Goal: Find contact information: Find contact information

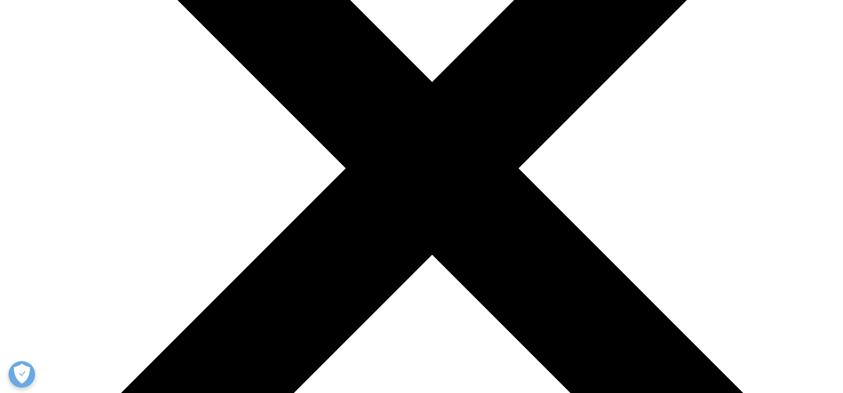
scroll to position [3948, 0]
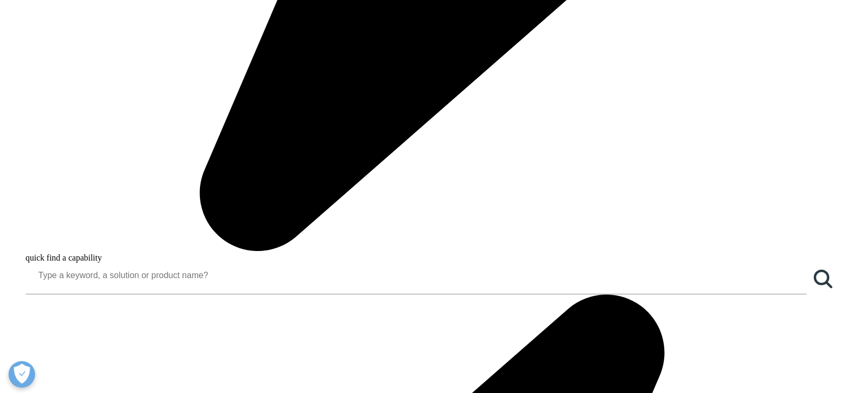
scroll to position [994, 0]
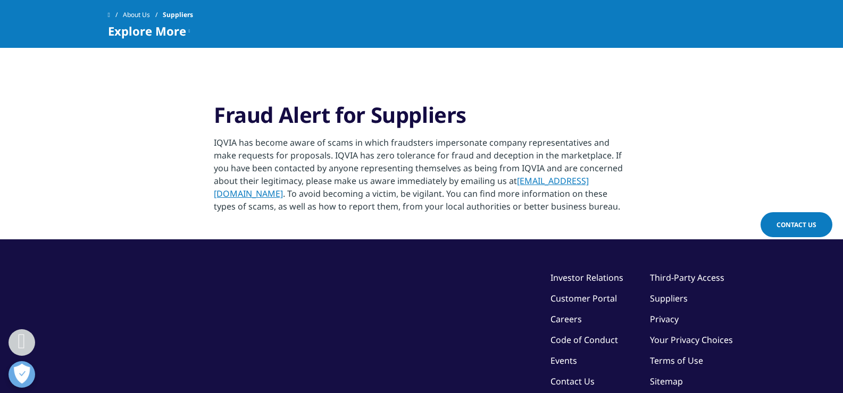
click at [570, 380] on link "Contact Us" at bounding box center [573, 382] width 44 height 12
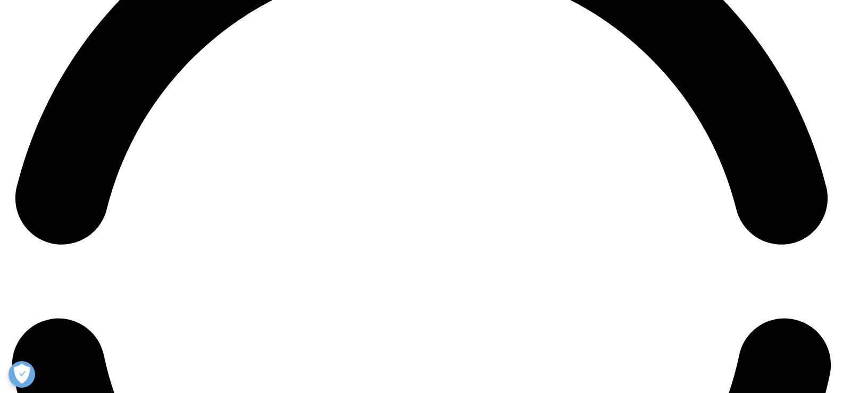
scroll to position [1823, 0]
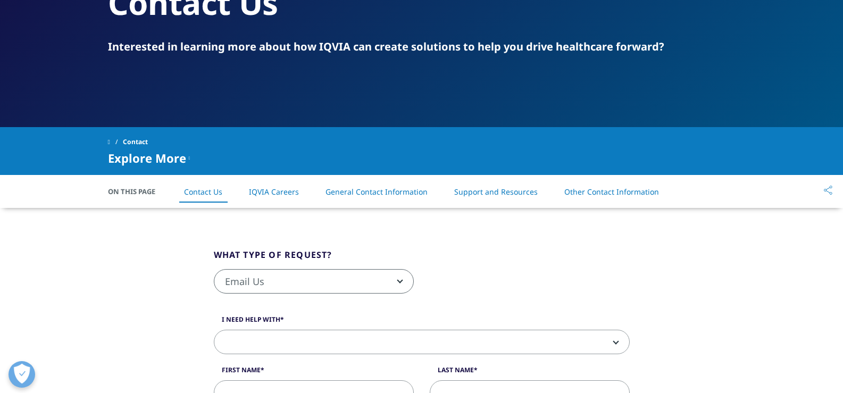
scroll to position [213, 0]
